Goal: Task Accomplishment & Management: Use online tool/utility

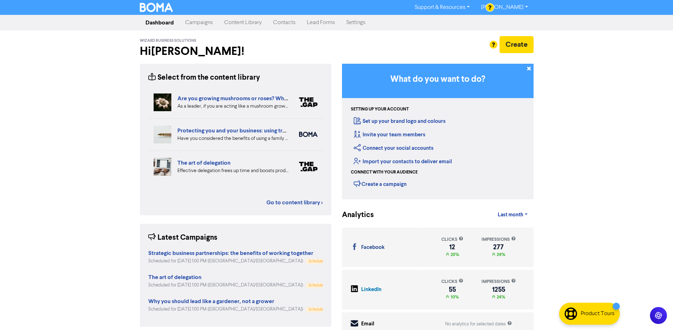
click at [189, 21] on link "Campaigns" at bounding box center [198, 23] width 39 height 14
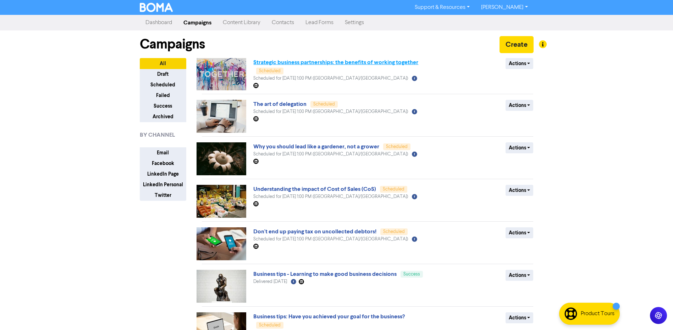
click at [393, 61] on link "Strategic business partnerships: the benefits of working together" at bounding box center [335, 62] width 165 height 7
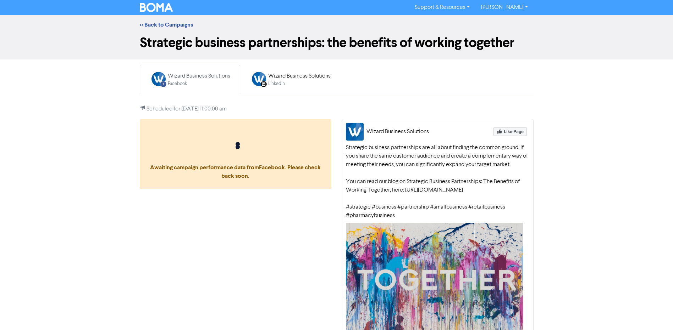
drag, startPoint x: 400, startPoint y: 228, endPoint x: 347, endPoint y: 143, distance: 100.2
click at [347, 143] on div "Wizard Business Solutions Strategic business partnerships are all about finding…" at bounding box center [437, 239] width 191 height 241
drag, startPoint x: 347, startPoint y: 143, endPoint x: 364, endPoint y: 156, distance: 21.7
copy div "Strategic business partnerships are all about finding the common ground. If you…"
